Goal: Navigation & Orientation: Go to known website

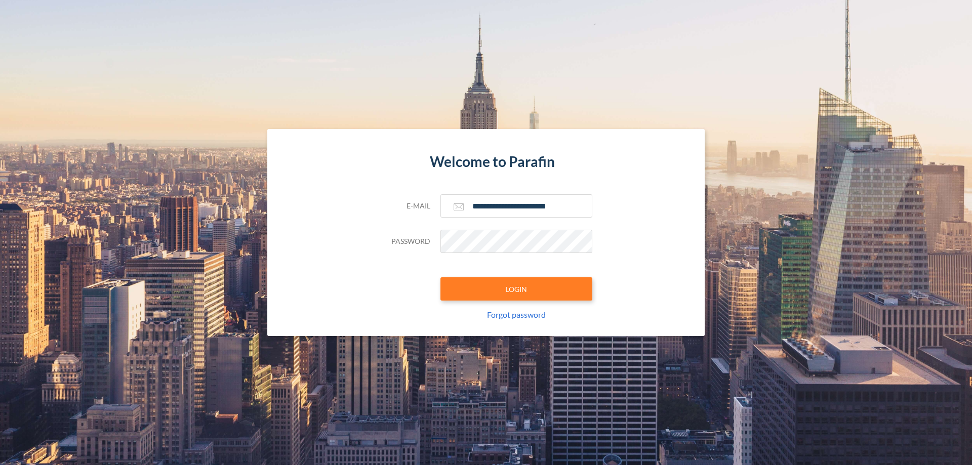
type input "**********"
click at [516, 289] on button "LOGIN" at bounding box center [516, 288] width 152 height 23
